Goal: Task Accomplishment & Management: Complete application form

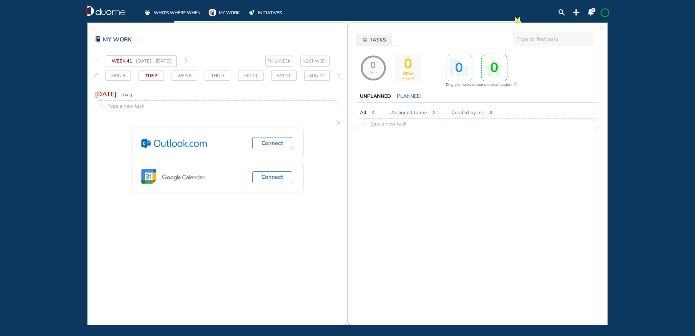
click at [173, 14] on span "WHO'S WHERE WHEN" at bounding box center [177, 12] width 47 height 7
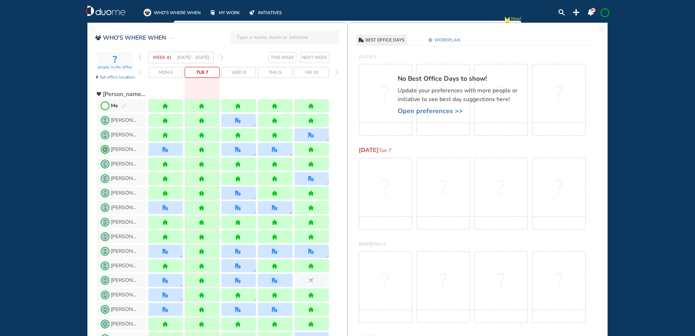
click at [123, 103] on div "Me" at bounding box center [118, 105] width 15 height 7
click at [122, 105] on img "pen-edit" at bounding box center [124, 106] width 4 height 5
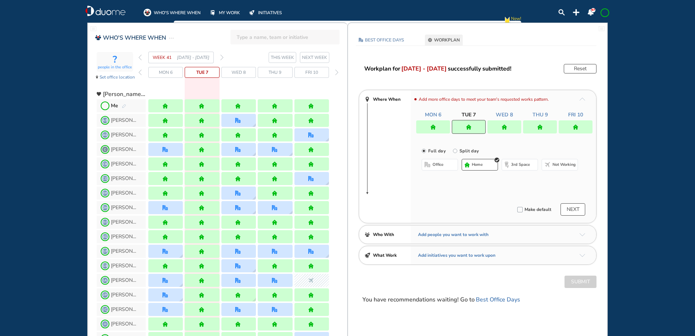
click at [219, 57] on div "WEEK 41 [DATE] - [DATE]" at bounding box center [180, 58] width 85 height 12
click at [220, 57] on img "forward week" at bounding box center [221, 58] width 3 height 6
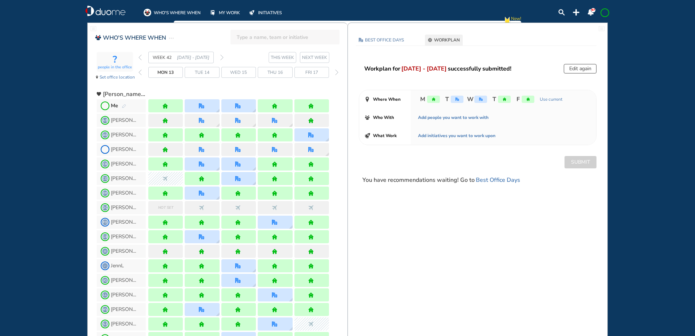
click at [222, 57] on img "forward week" at bounding box center [221, 58] width 3 height 6
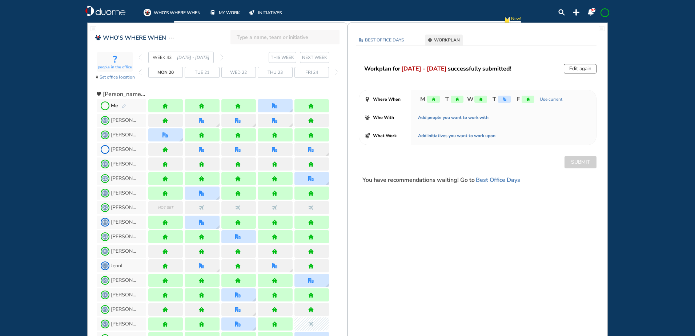
click at [222, 57] on img "forward week" at bounding box center [221, 58] width 3 height 6
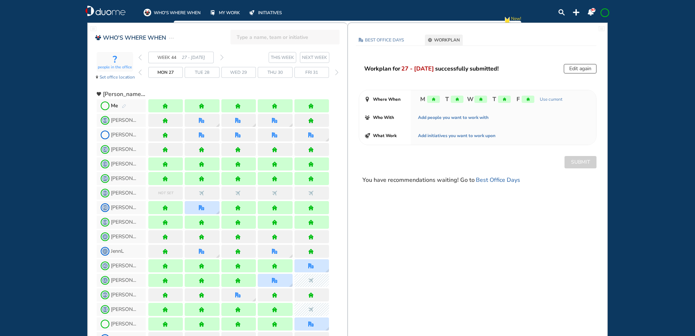
click at [222, 57] on img "forward week" at bounding box center [221, 58] width 3 height 6
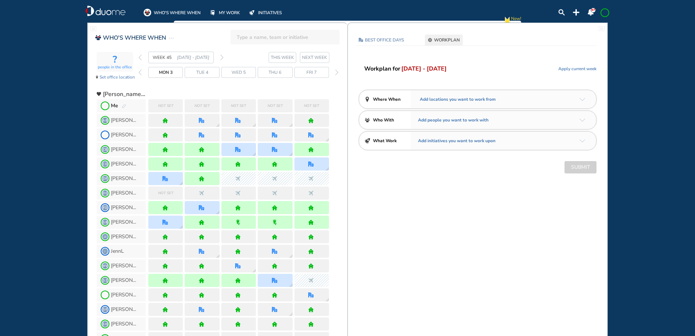
click at [141, 57] on img "back week" at bounding box center [139, 58] width 3 height 6
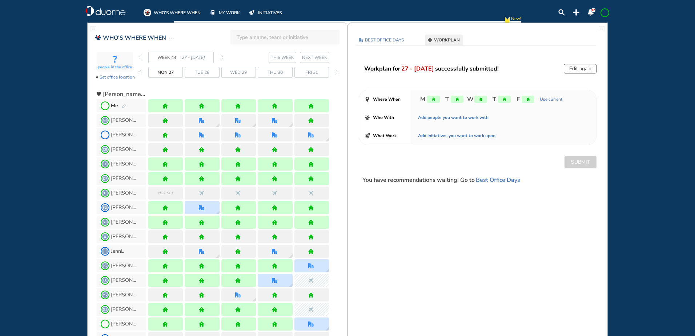
click at [222, 57] on img "forward week" at bounding box center [221, 58] width 3 height 6
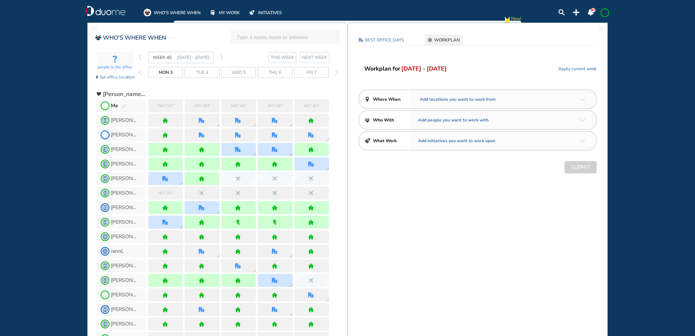
click at [125, 106] on img "pen-edit" at bounding box center [124, 106] width 4 height 5
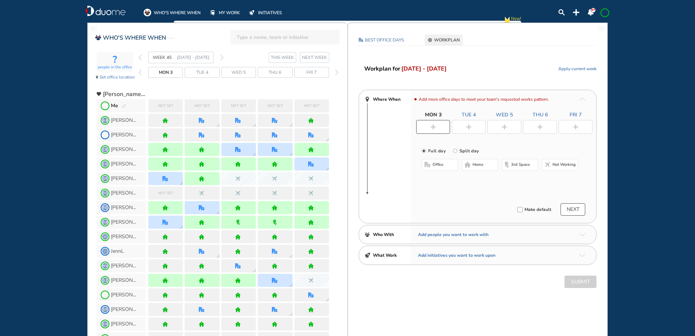
click at [124, 106] on img "pen-edit" at bounding box center [124, 106] width 4 height 5
click at [472, 123] on div at bounding box center [469, 127] width 34 height 14
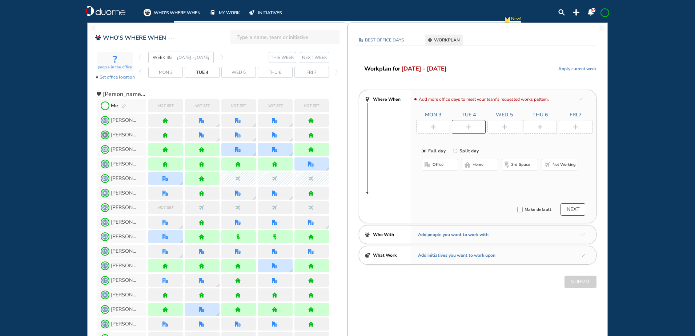
click at [440, 164] on span "office" at bounding box center [437, 165] width 11 height 6
click at [439, 179] on button "Select location" at bounding box center [440, 179] width 29 height 7
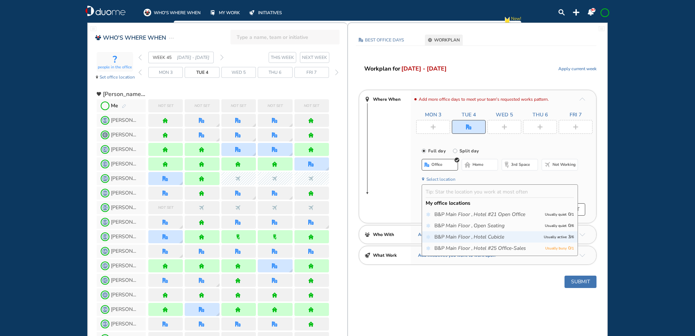
click at [491, 237] on icon "Hotel Cubicle" at bounding box center [488, 236] width 31 height 7
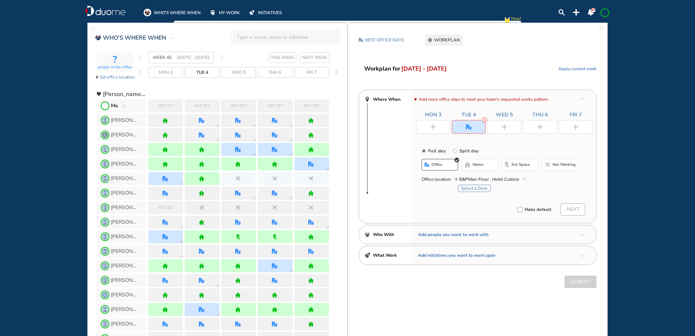
click at [488, 187] on button "Select a Desk" at bounding box center [474, 188] width 33 height 7
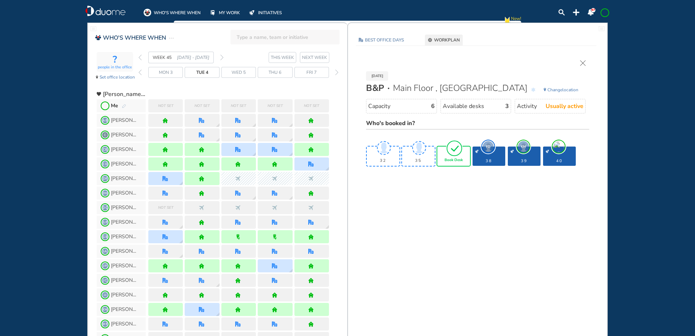
click at [454, 146] on img "tick-rounded-outline" at bounding box center [454, 148] width 17 height 17
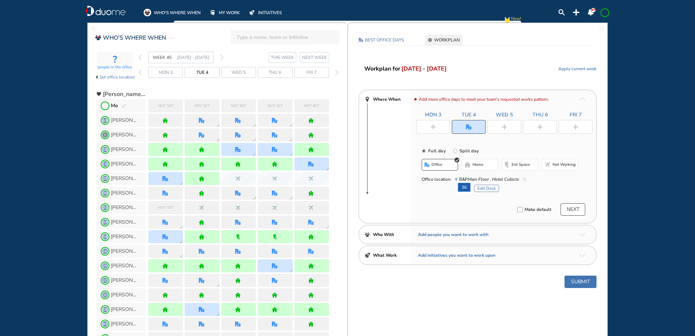
click at [433, 121] on div at bounding box center [433, 127] width 34 height 14
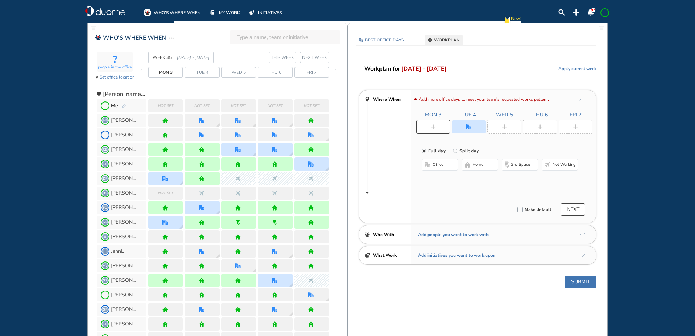
click at [471, 164] on button "home" at bounding box center [479, 165] width 36 height 12
click at [508, 127] on div at bounding box center [504, 127] width 34 height 14
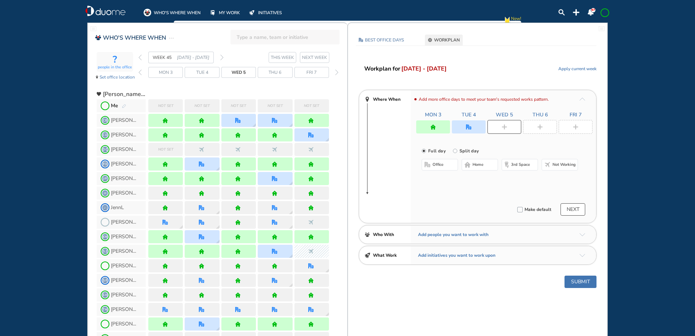
click at [481, 164] on span "home" at bounding box center [477, 165] width 11 height 6
click at [542, 125] on img "plus-rounded-bdbdbd" at bounding box center [539, 126] width 5 height 5
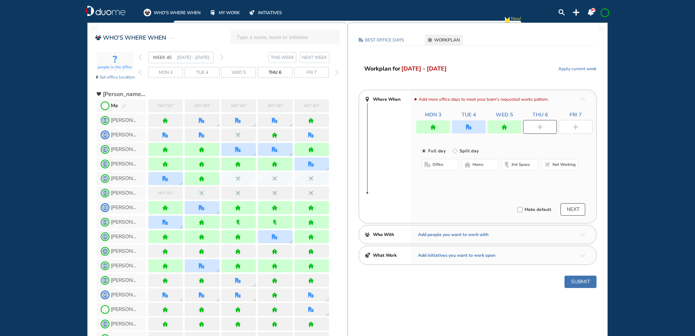
click at [479, 165] on span "home" at bounding box center [477, 165] width 11 height 6
click at [573, 127] on img "plus-rounded-bdbdbd" at bounding box center [575, 126] width 5 height 5
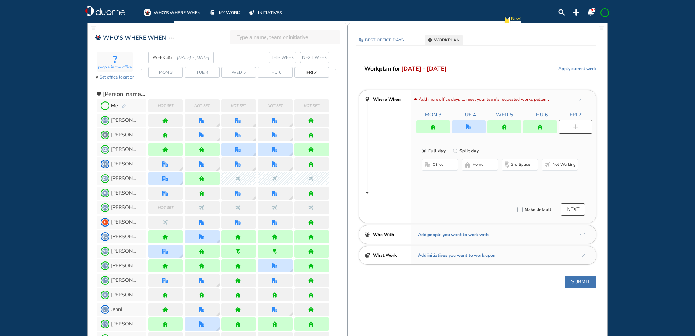
click at [474, 164] on span "home" at bounding box center [477, 165] width 11 height 6
click at [581, 281] on button "Submit" at bounding box center [580, 281] width 32 height 12
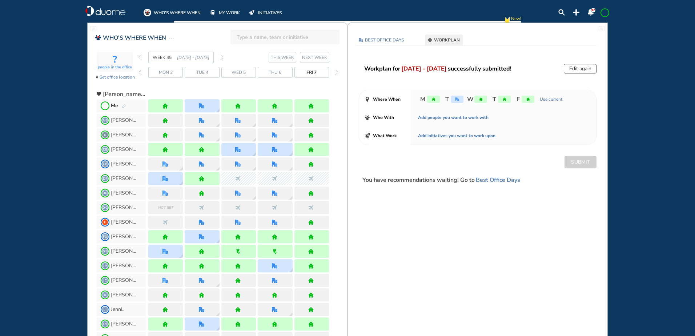
click at [224, 56] on section "WEEK 45 [DATE] - [DATE] THIS WEEK NEXT WEEK" at bounding box center [242, 58] width 209 height 12
click at [222, 56] on img "forward week" at bounding box center [221, 58] width 3 height 6
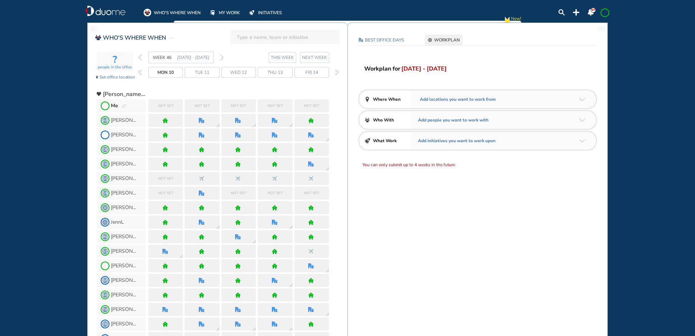
click at [174, 8] on div "WHO'S WHERE WHEN MY WORK INITIATIVES" at bounding box center [221, 10] width 154 height 11
click at [174, 11] on span "WHO'S WHERE WHEN" at bounding box center [177, 12] width 47 height 7
